Goal: Task Accomplishment & Management: Manage account settings

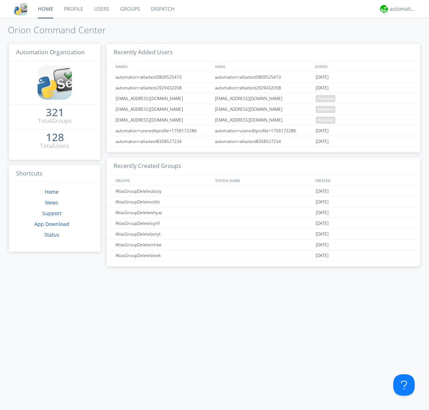
click at [129, 9] on link "Groups" at bounding box center [130, 9] width 31 height 18
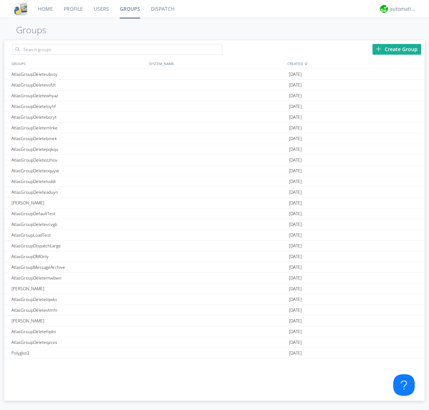
click at [397, 49] on div "Create Group" at bounding box center [396, 49] width 49 height 11
click at [129, 9] on link "Groups" at bounding box center [129, 9] width 31 height 18
type input "AtlasGroupDeletevhtnv"
click at [101, 9] on link "Users" at bounding box center [101, 9] width 26 height 18
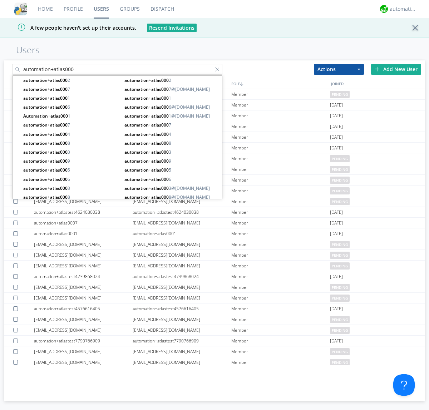
type input "automation+atlas000"
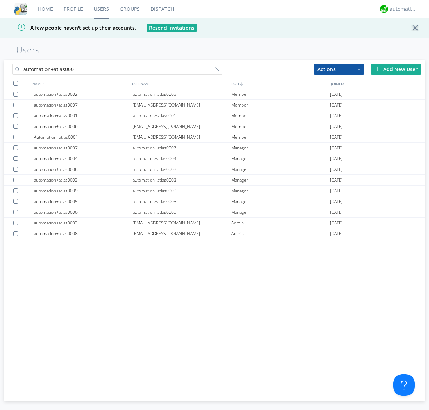
click at [15, 83] on div at bounding box center [15, 83] width 5 height 5
click at [339, 69] on button "Actions" at bounding box center [339, 69] width 50 height 11
click at [0, 0] on link "Add to Group" at bounding box center [0, 0] width 0 height 0
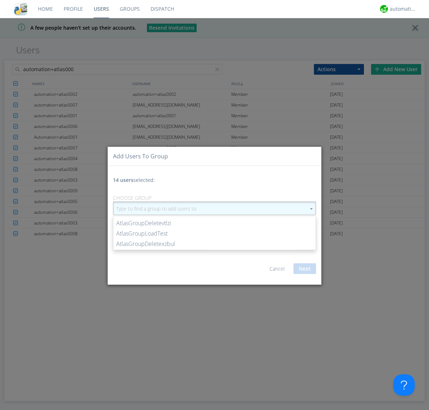
type input "AtlasGroupDeletevhtnv"
click at [304, 268] on button "Next" at bounding box center [304, 268] width 23 height 11
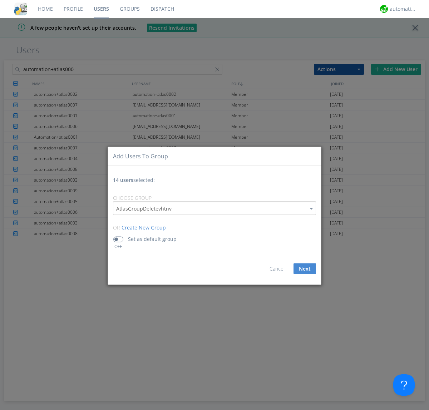
click at [129, 9] on link "Groups" at bounding box center [129, 9] width 31 height 18
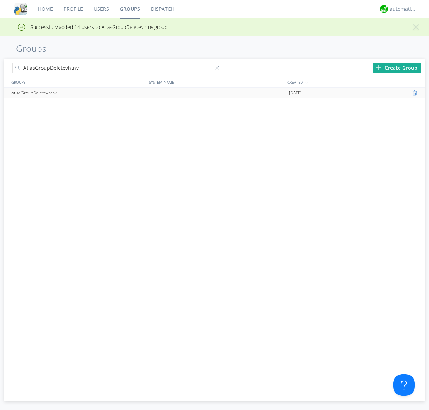
type input "AtlasGroupDeletevhtnv"
click at [415, 93] on div at bounding box center [415, 93] width 7 height 6
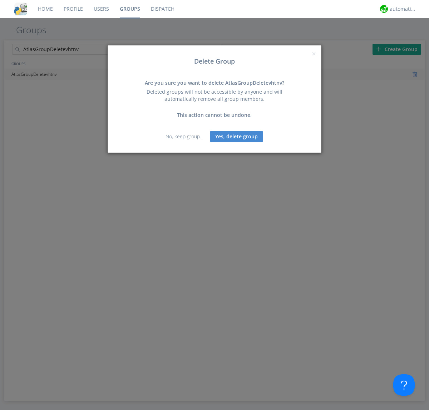
click at [237, 136] on button "Yes, delete group" at bounding box center [236, 136] width 53 height 11
